Goal: Transaction & Acquisition: Purchase product/service

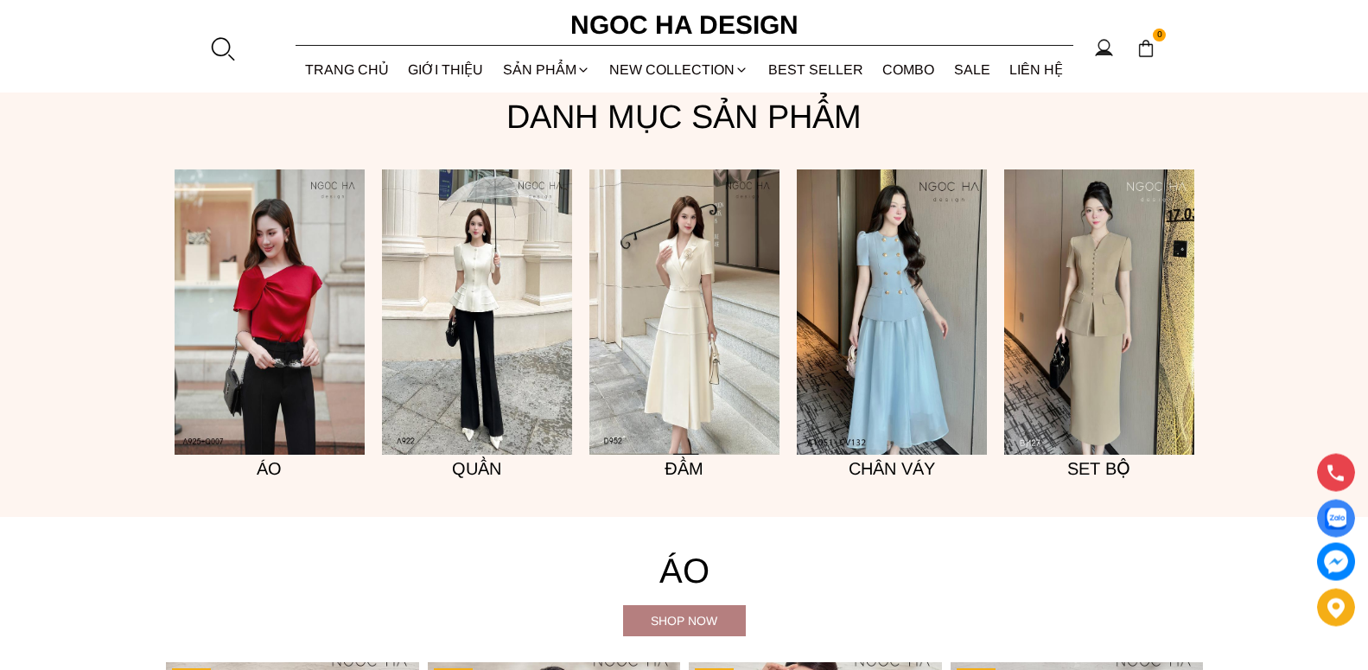
scroll to position [1410, 0]
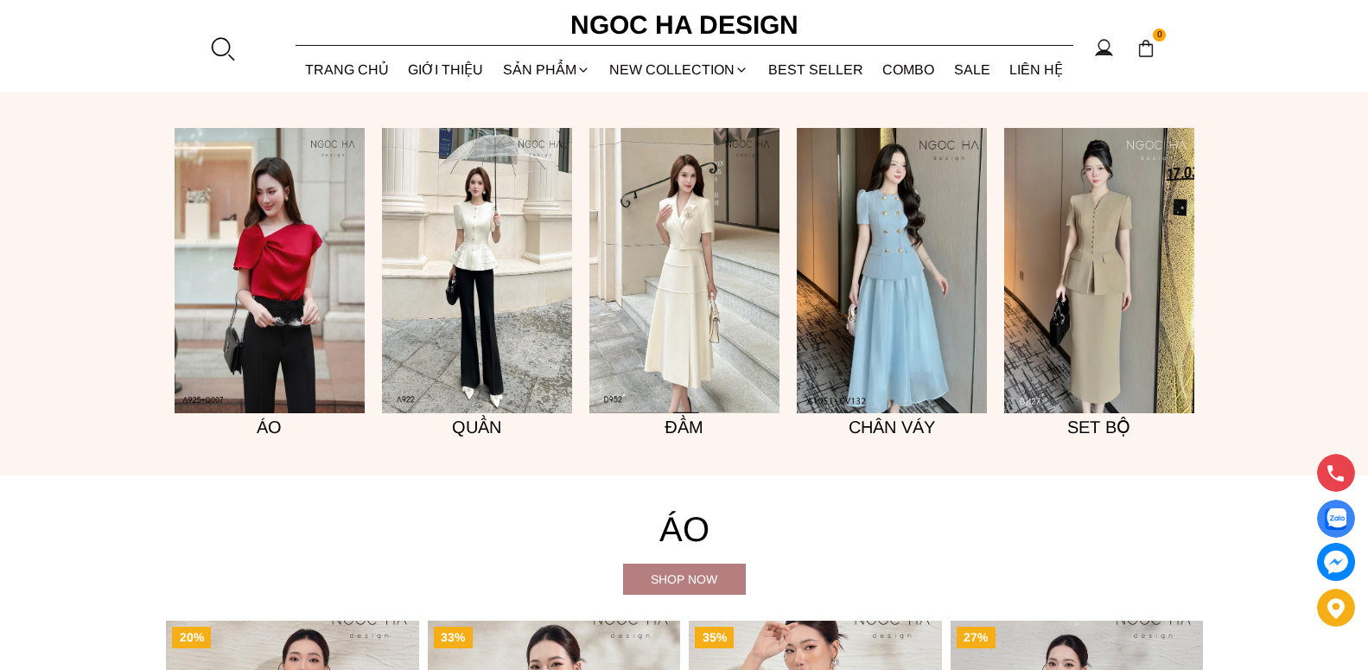
click at [1113, 429] on font "Set bộ" at bounding box center [1098, 426] width 63 height 19
click at [1101, 293] on img at bounding box center [1099, 270] width 190 height 285
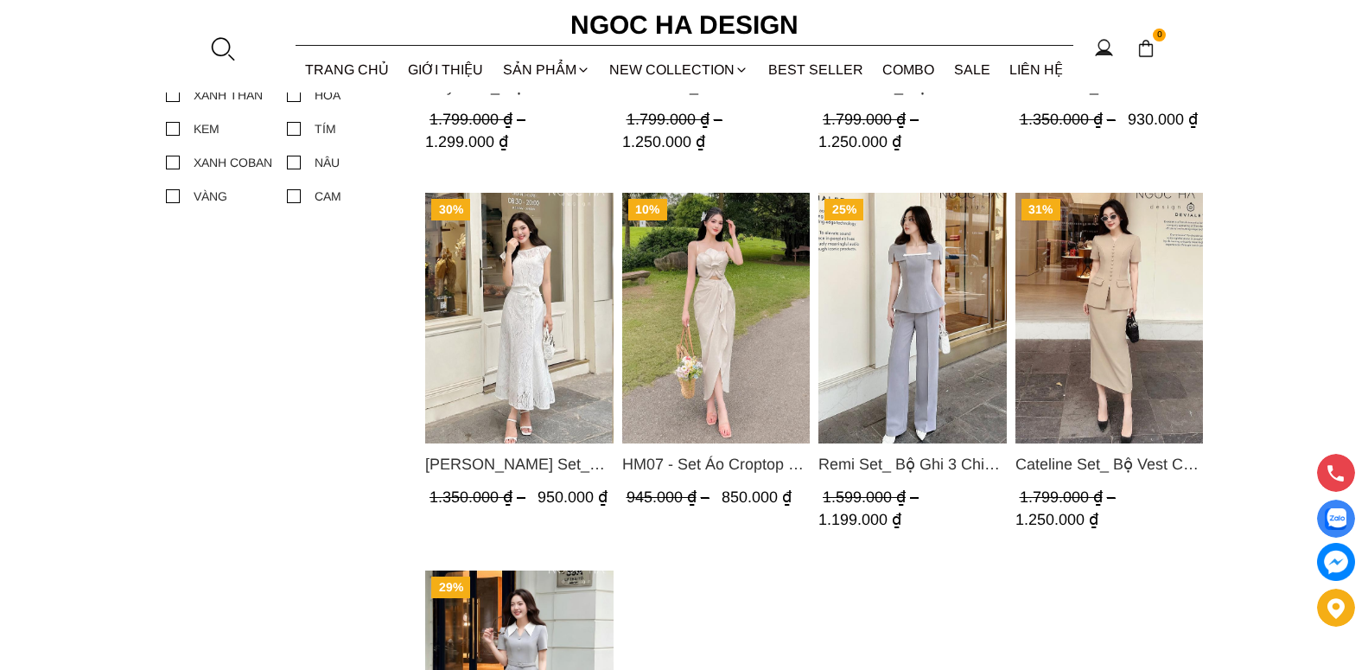
scroll to position [1146, 0]
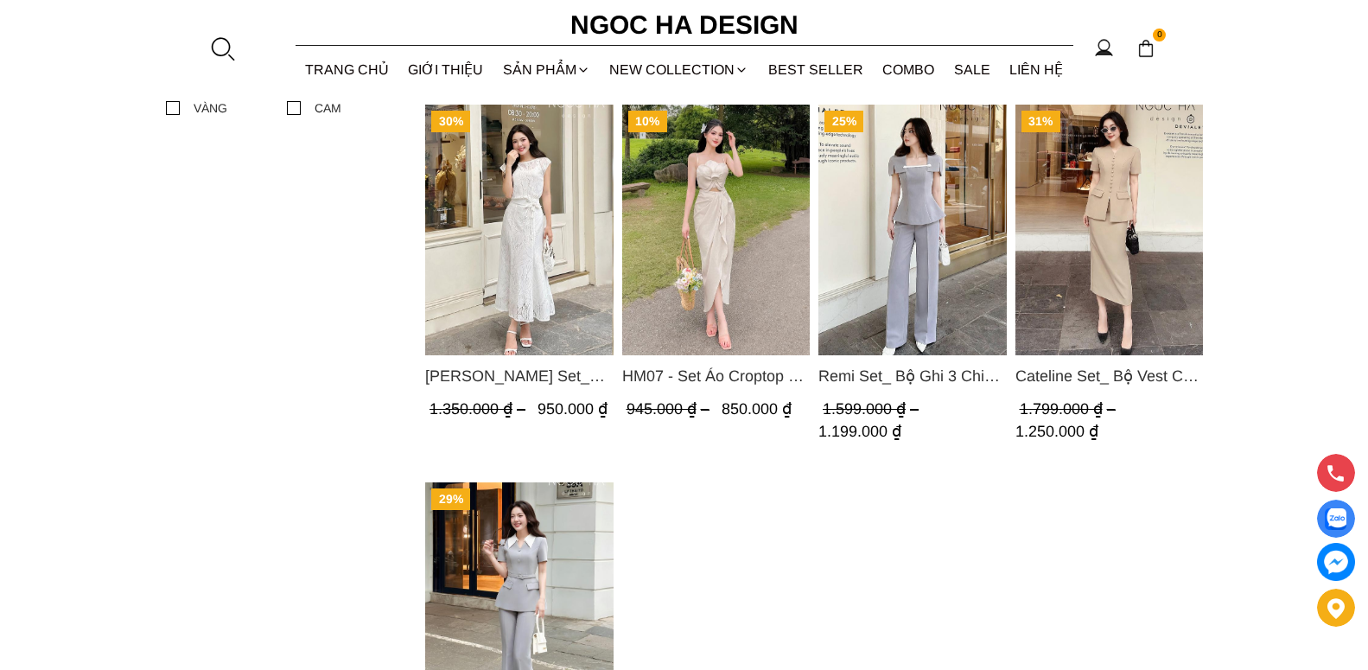
click at [1116, 206] on img "Product image - Cateline Set_ Bộ Vest Cổ V Đính Cúc Nhí Chân Váy Bút Chì BJ127" at bounding box center [1109, 230] width 188 height 251
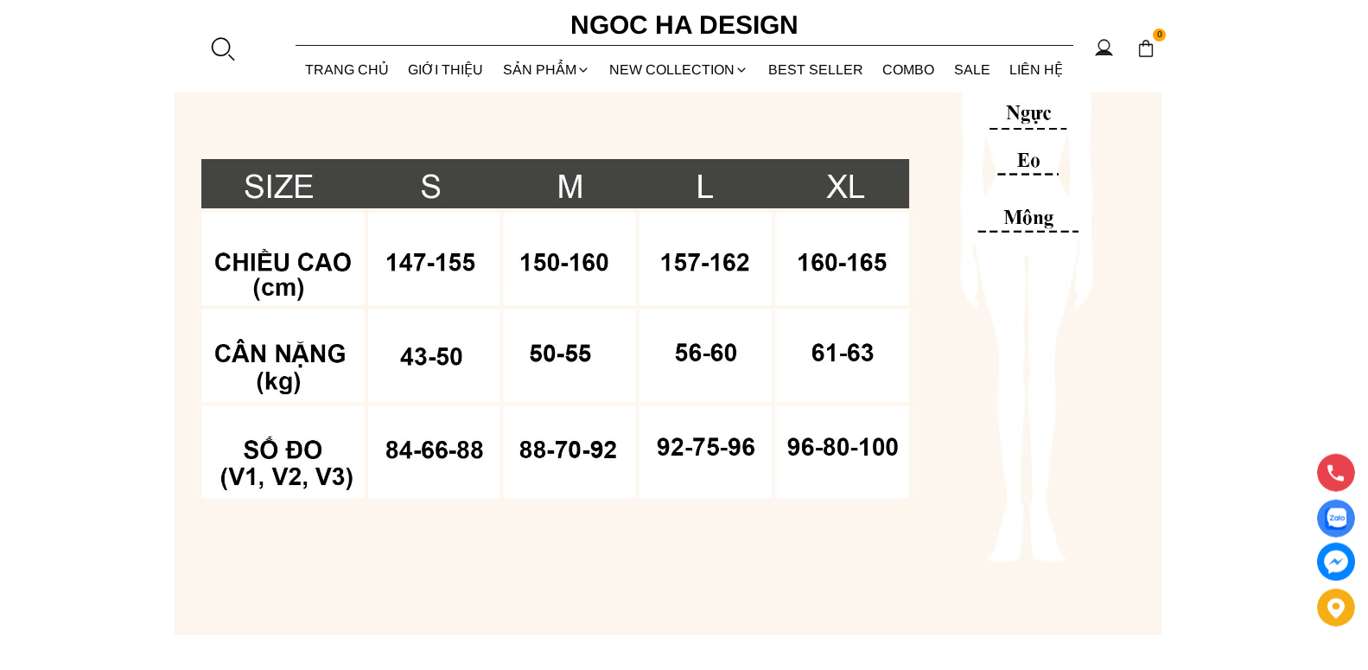
scroll to position [1499, 0]
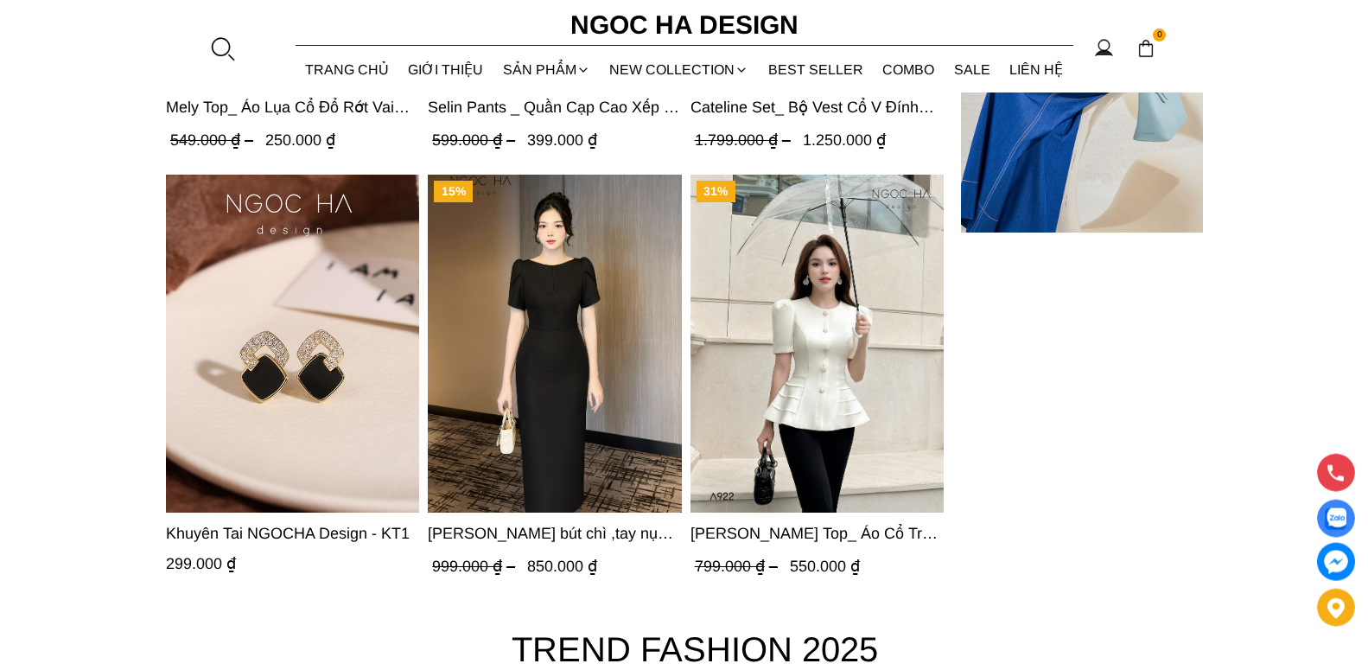
scroll to position [5994, 0]
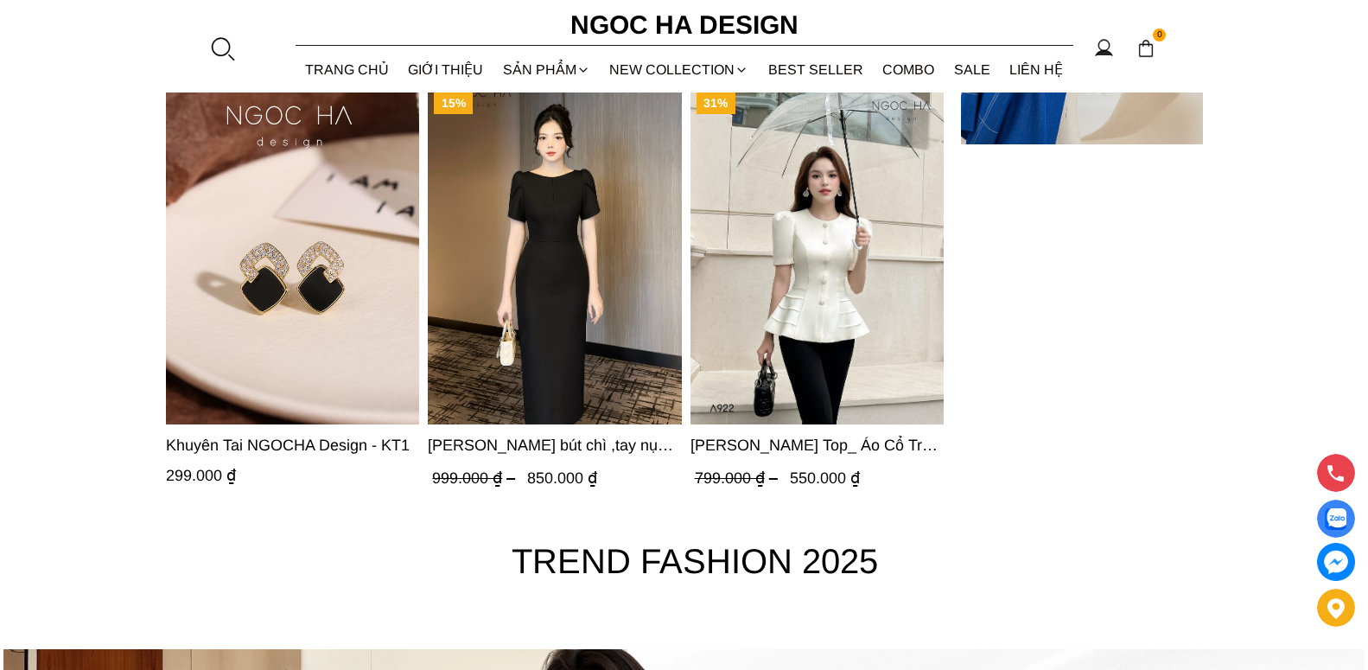
click at [585, 449] on span "[PERSON_NAME] bút chì ,tay nụ hồng ,bồng đầu tay màu đen D727" at bounding box center [555, 445] width 253 height 24
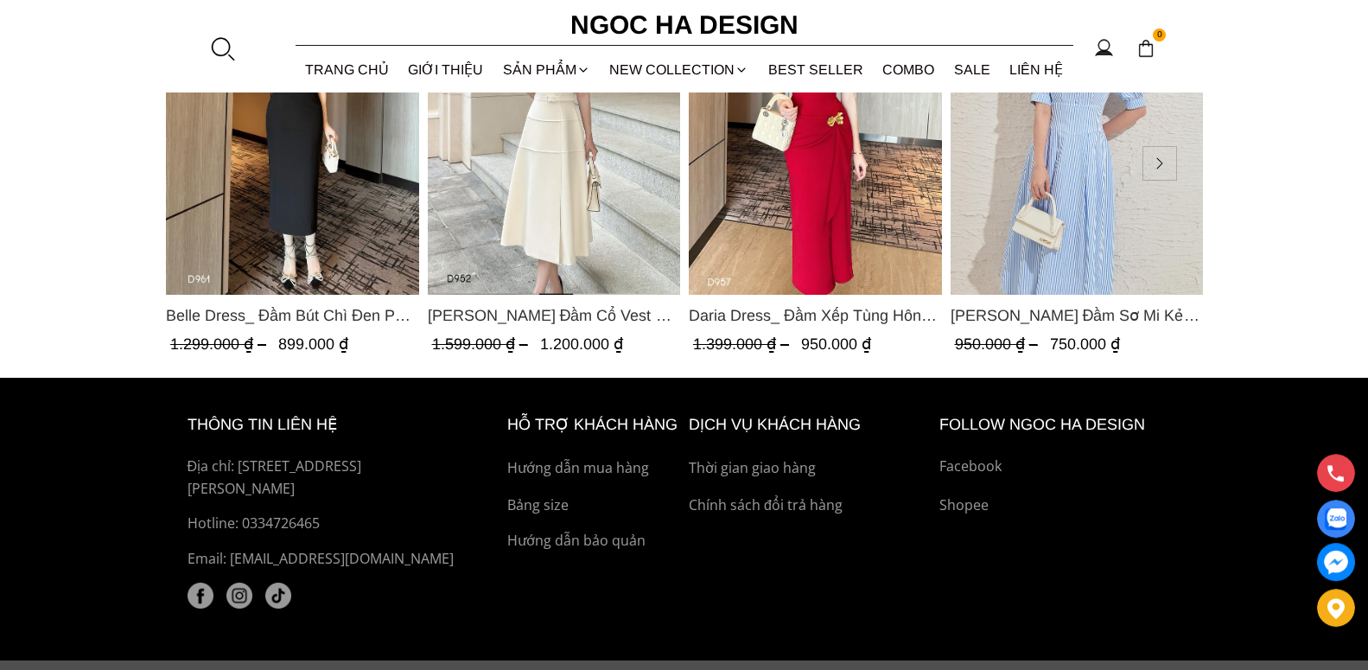
scroll to position [5238, 0]
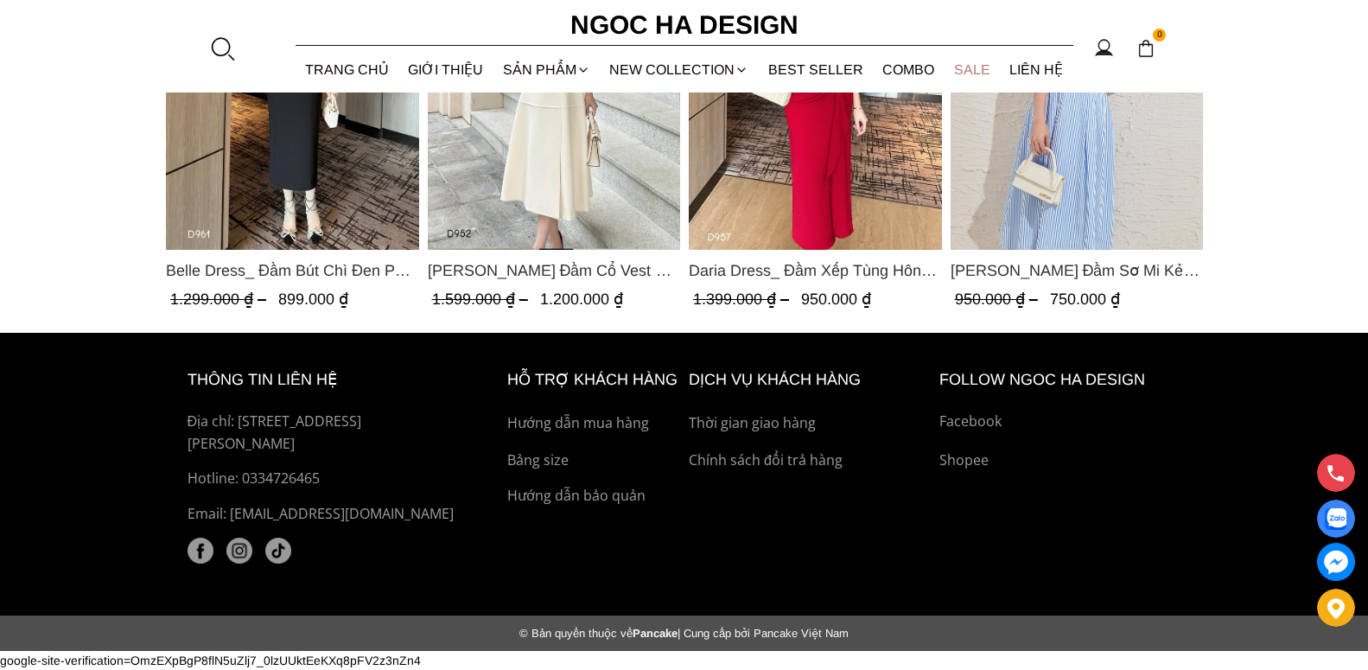
click at [981, 72] on link "SALE" at bounding box center [973, 70] width 56 height 46
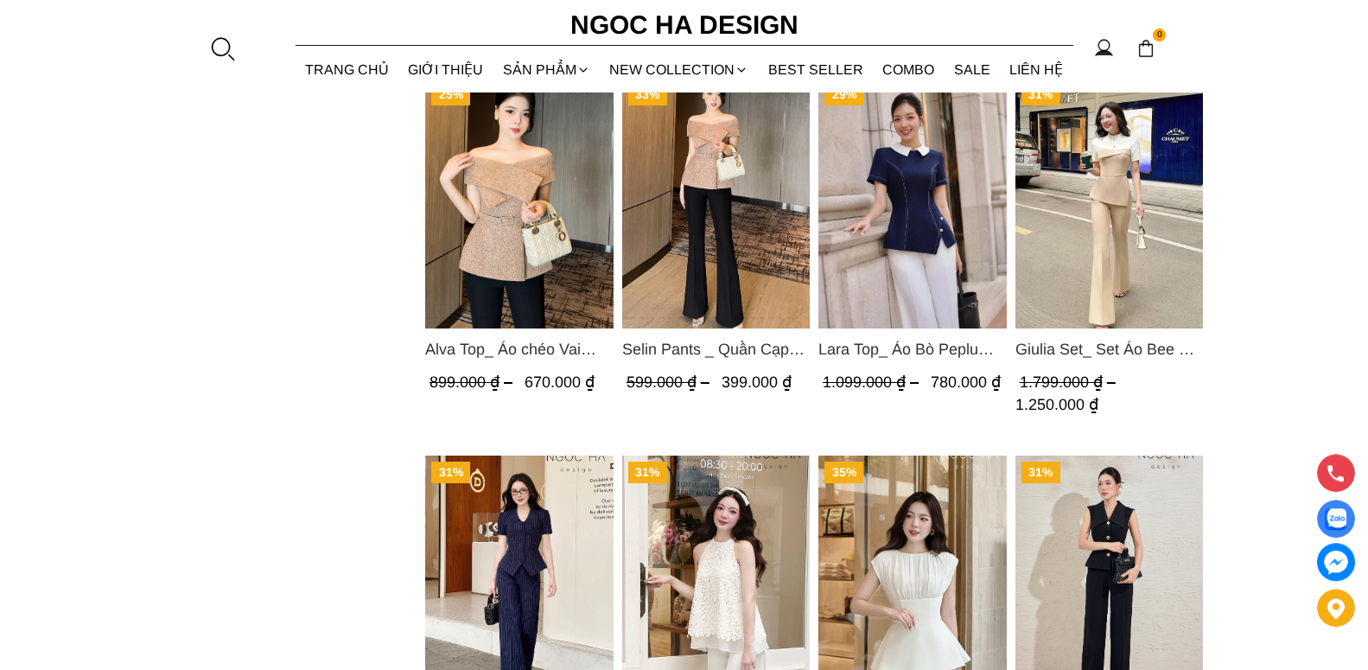
scroll to position [2441, 0]
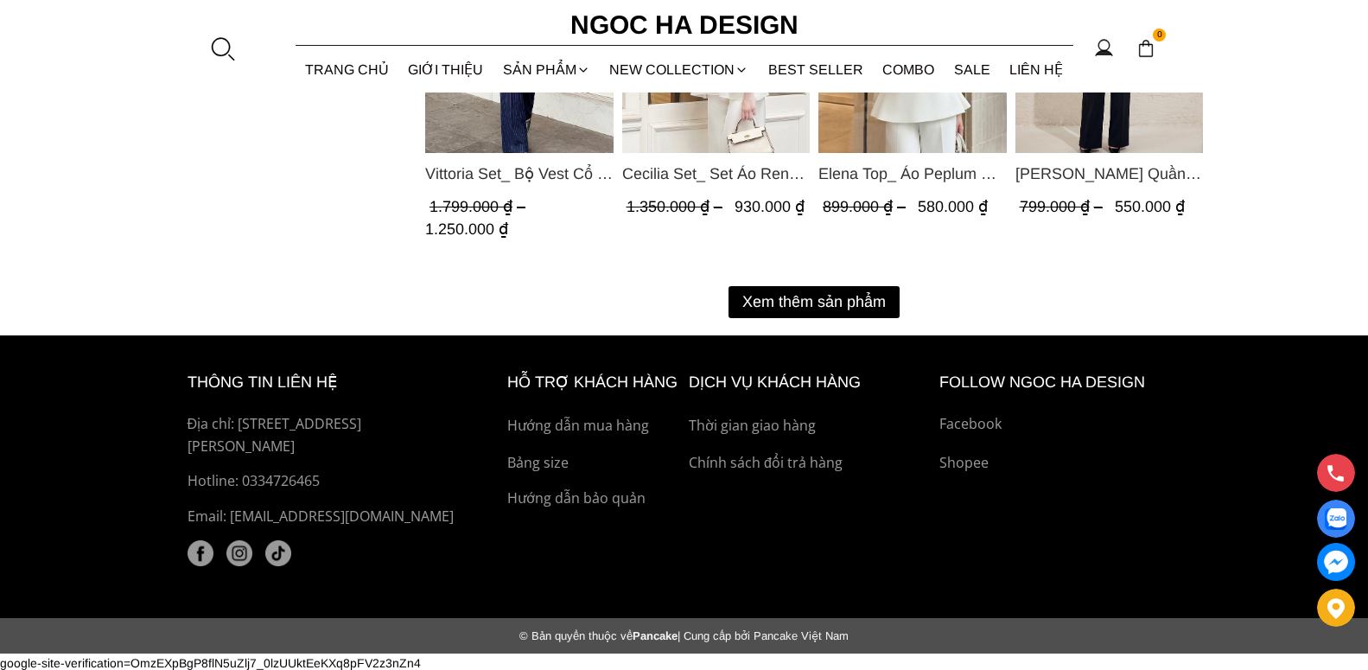
click at [823, 298] on button "Xem thêm sản phẩm" at bounding box center [814, 302] width 171 height 32
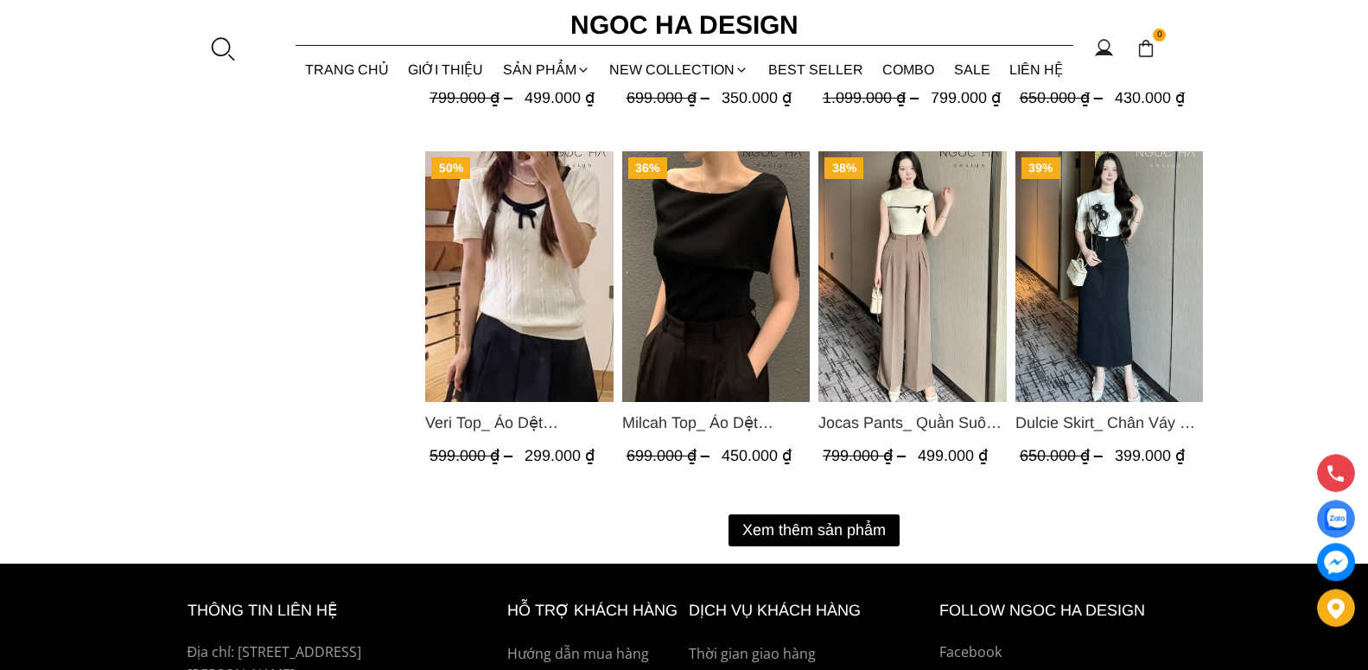
scroll to position [4027, 0]
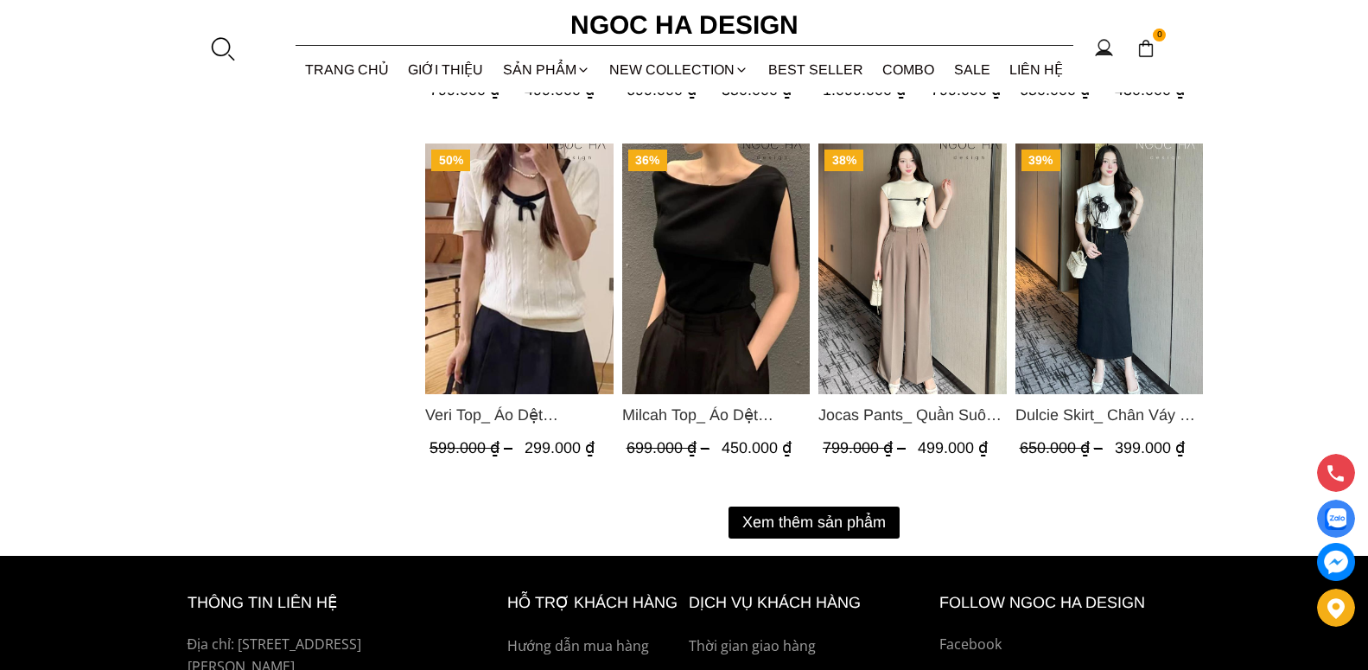
click at [845, 522] on button "Xem thêm sản phẩm" at bounding box center [814, 522] width 171 height 32
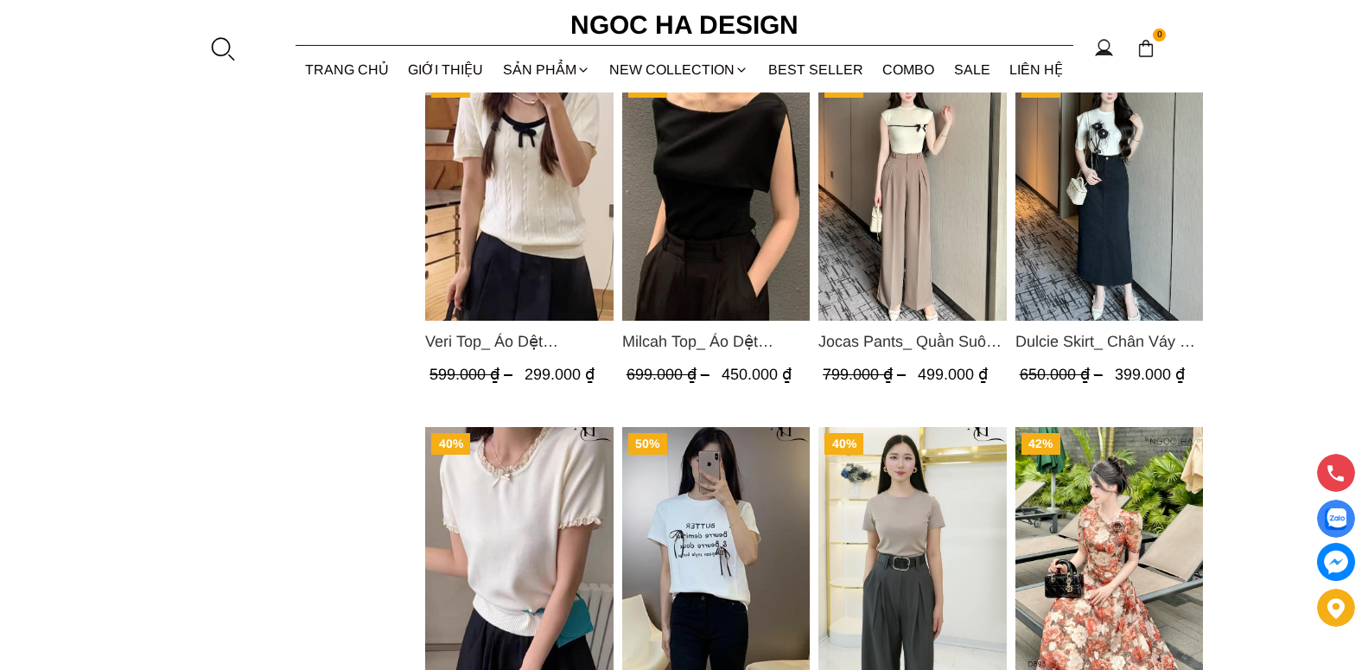
scroll to position [3572, 0]
